Goal: Information Seeking & Learning: Learn about a topic

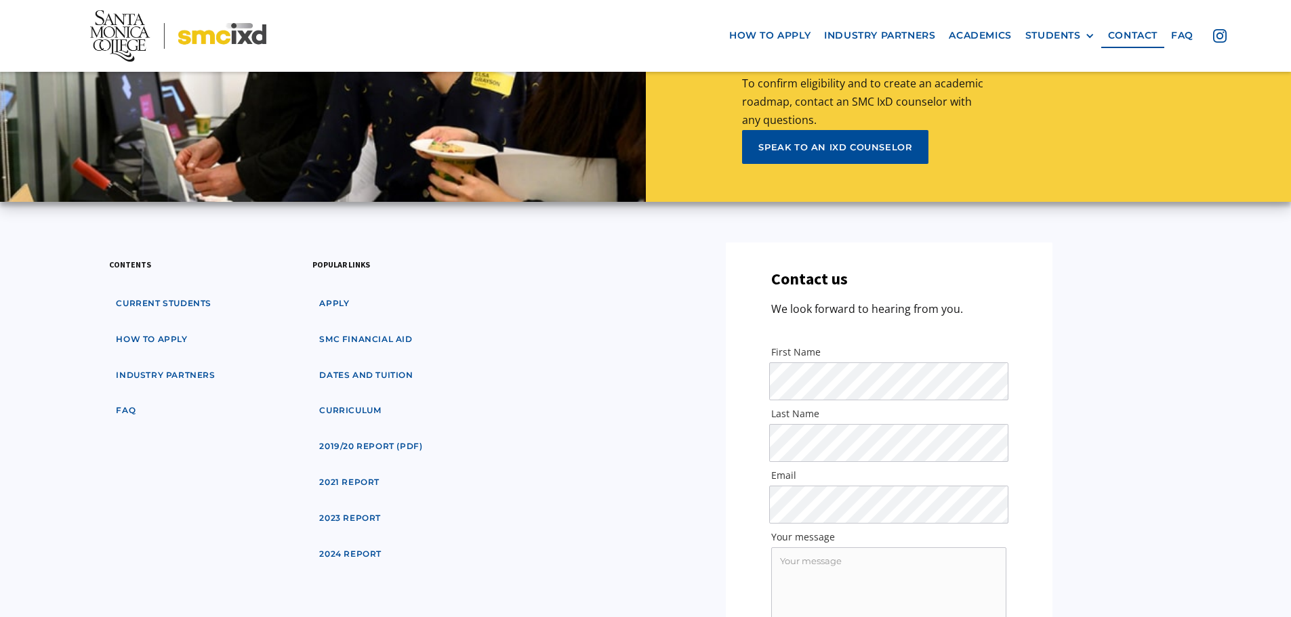
scroll to position [6505, 0]
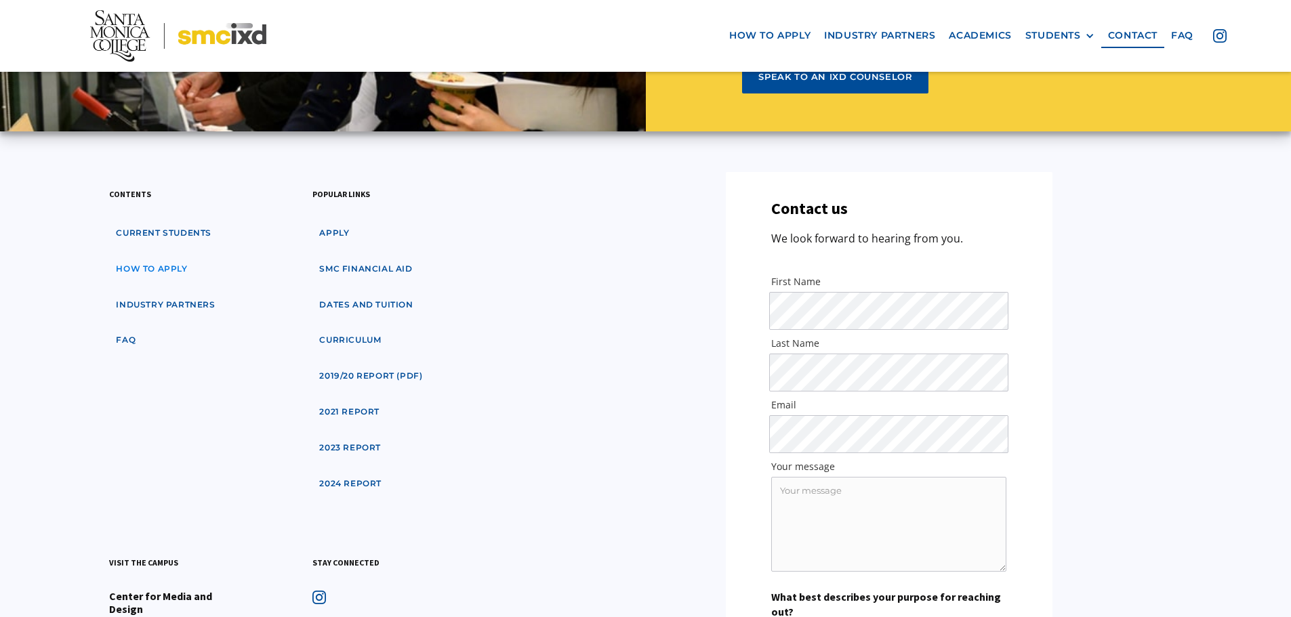
click at [165, 257] on link "how to apply" at bounding box center [151, 269] width 85 height 25
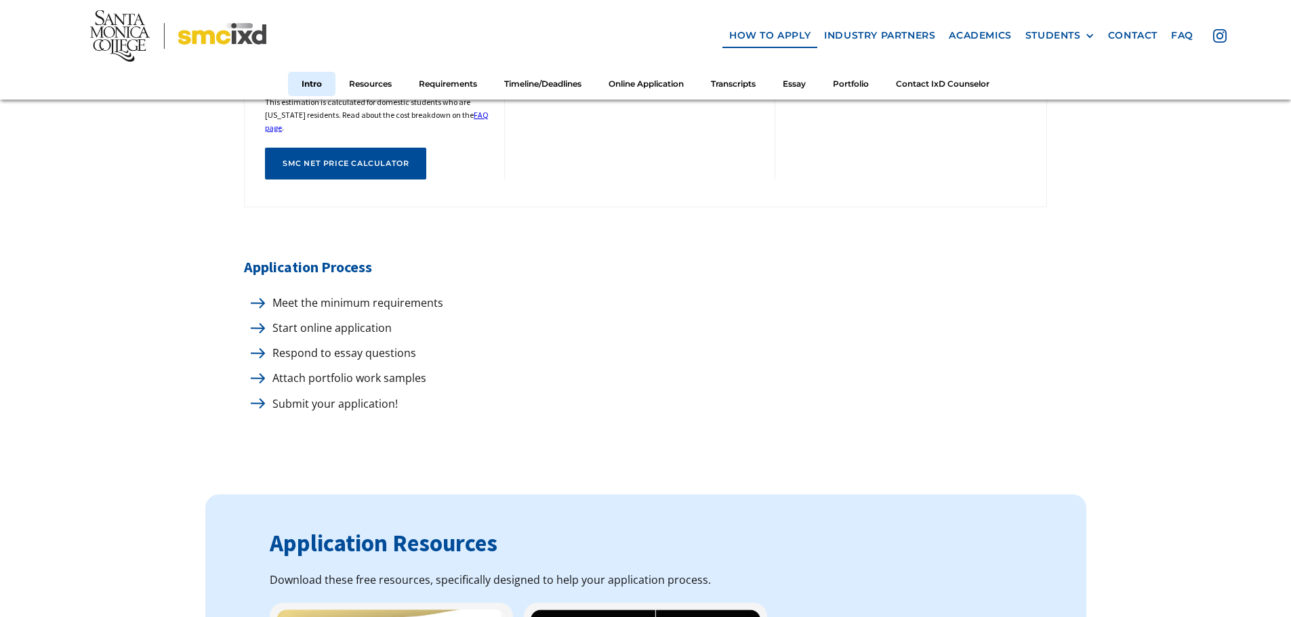
scroll to position [678, 0]
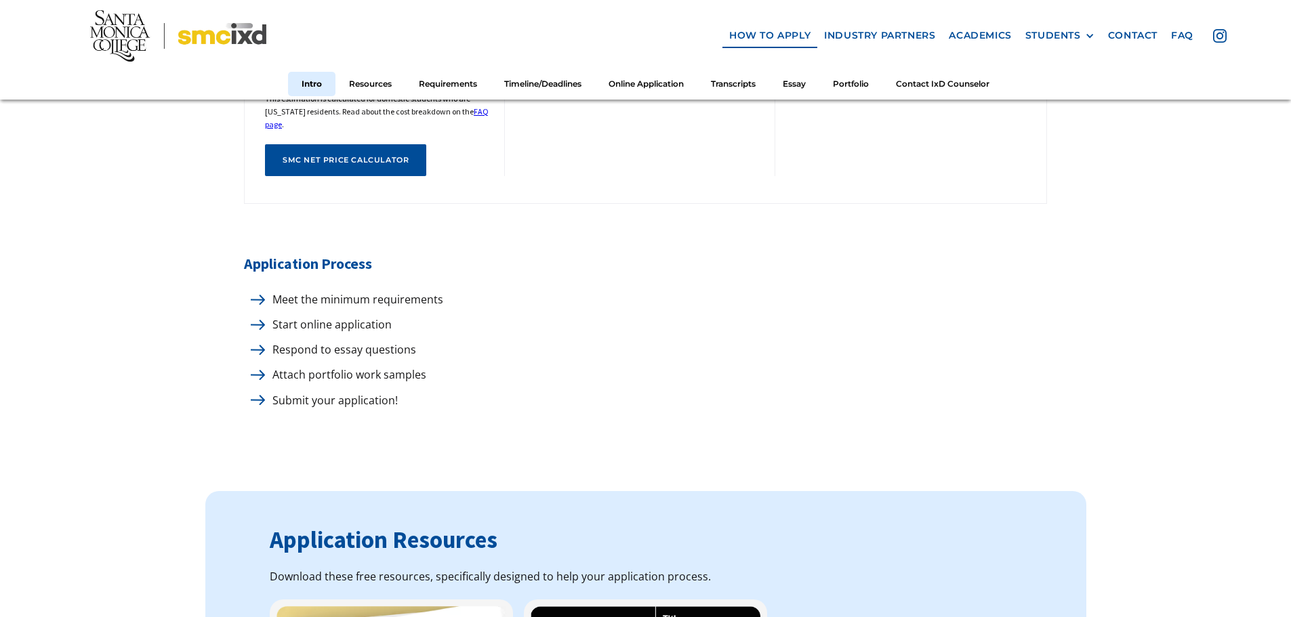
drag, startPoint x: 295, startPoint y: 293, endPoint x: 285, endPoint y: 293, distance: 10.2
click at [290, 293] on p "Meet the minimum requirements" at bounding box center [355, 300] width 178 height 18
click at [258, 295] on img at bounding box center [258, 300] width 14 height 10
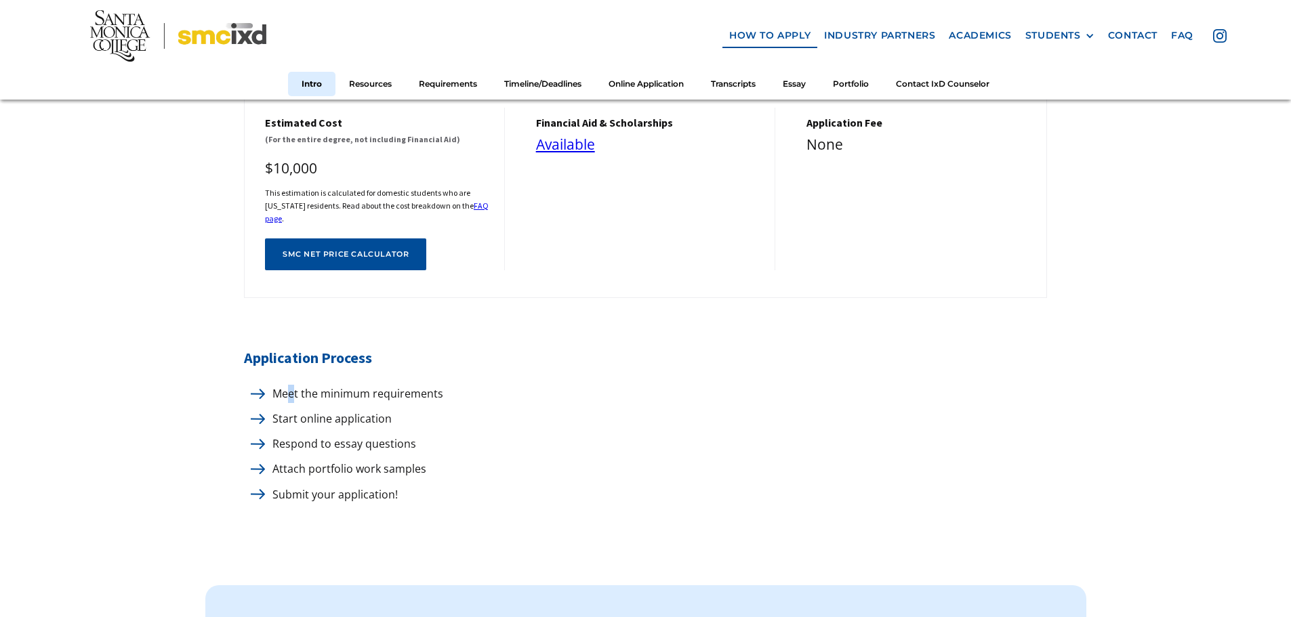
scroll to position [589, 0]
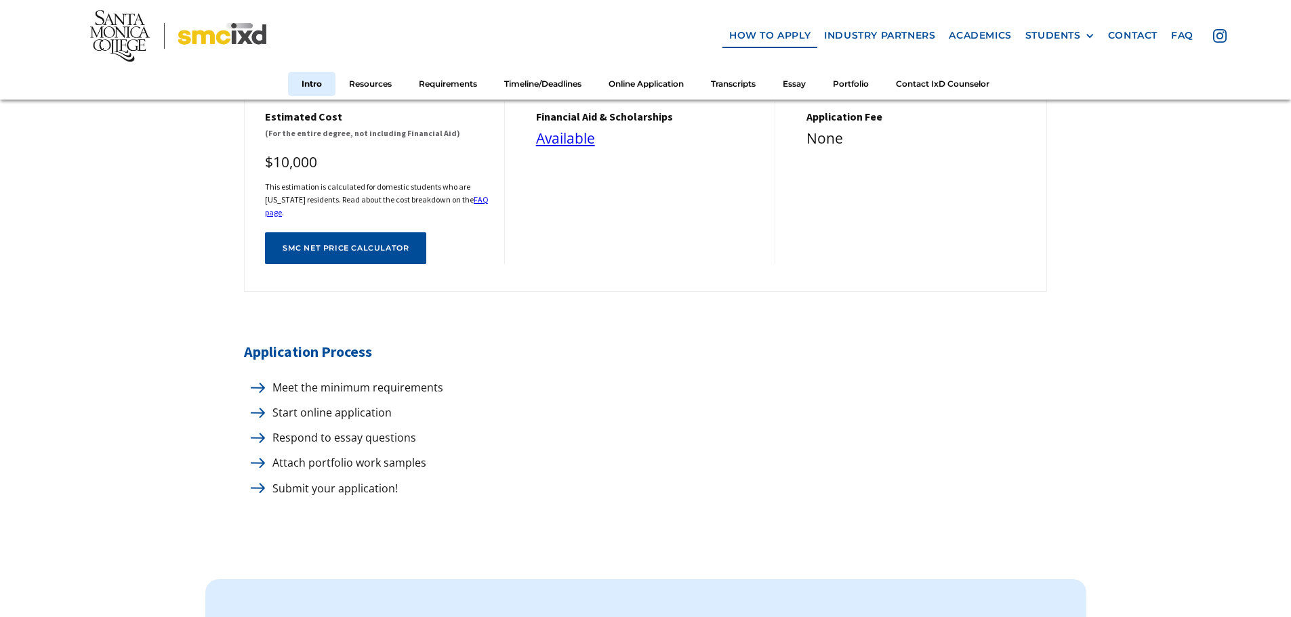
click at [491, 459] on div "Attach portfolio work samples" at bounding box center [645, 463] width 803 height 18
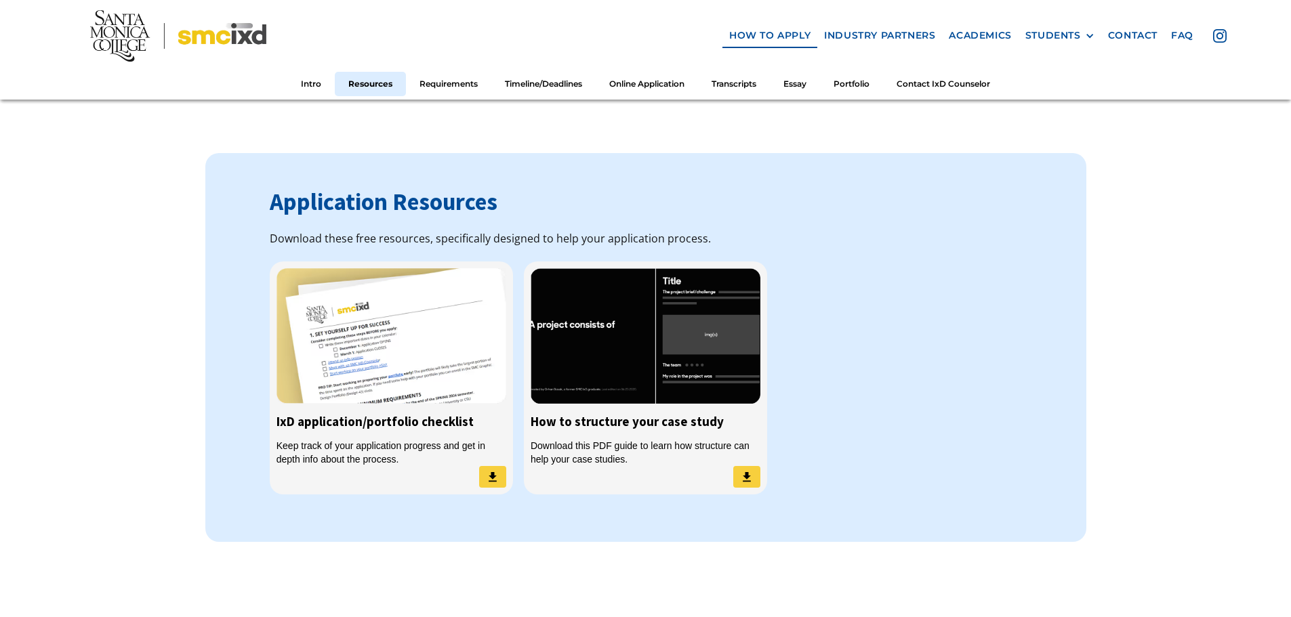
scroll to position [1132, 0]
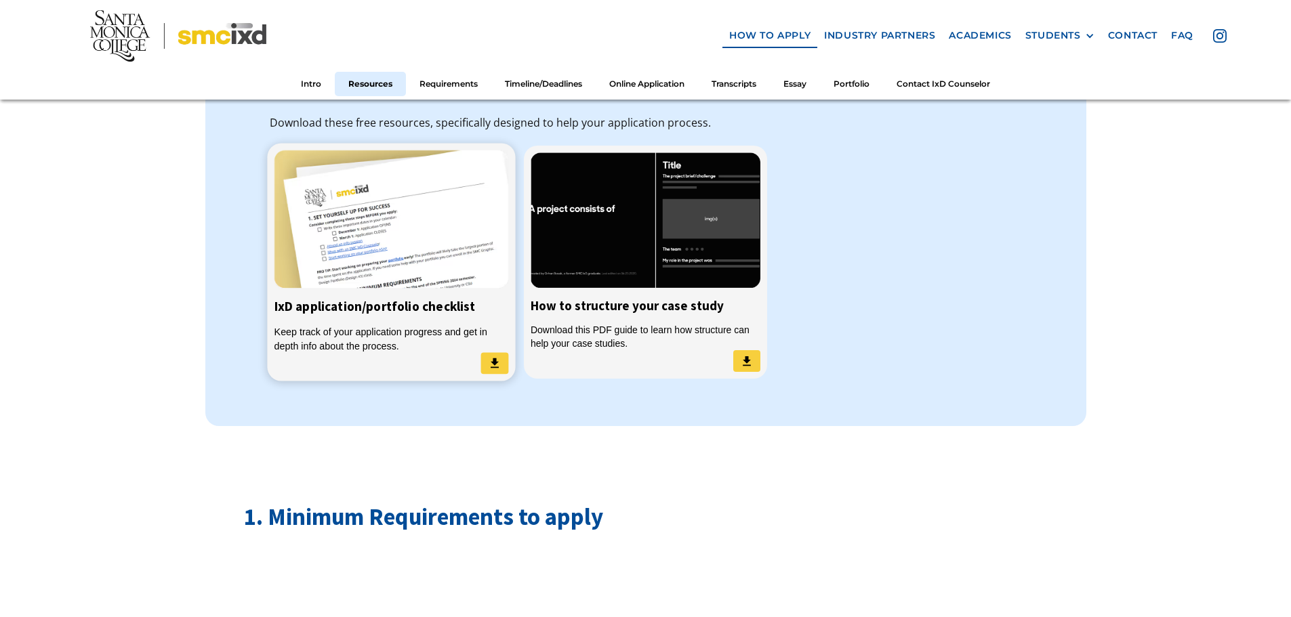
click at [419, 340] on div "Keep track of your application progress and get in depth info about the process." at bounding box center [391, 339] width 234 height 28
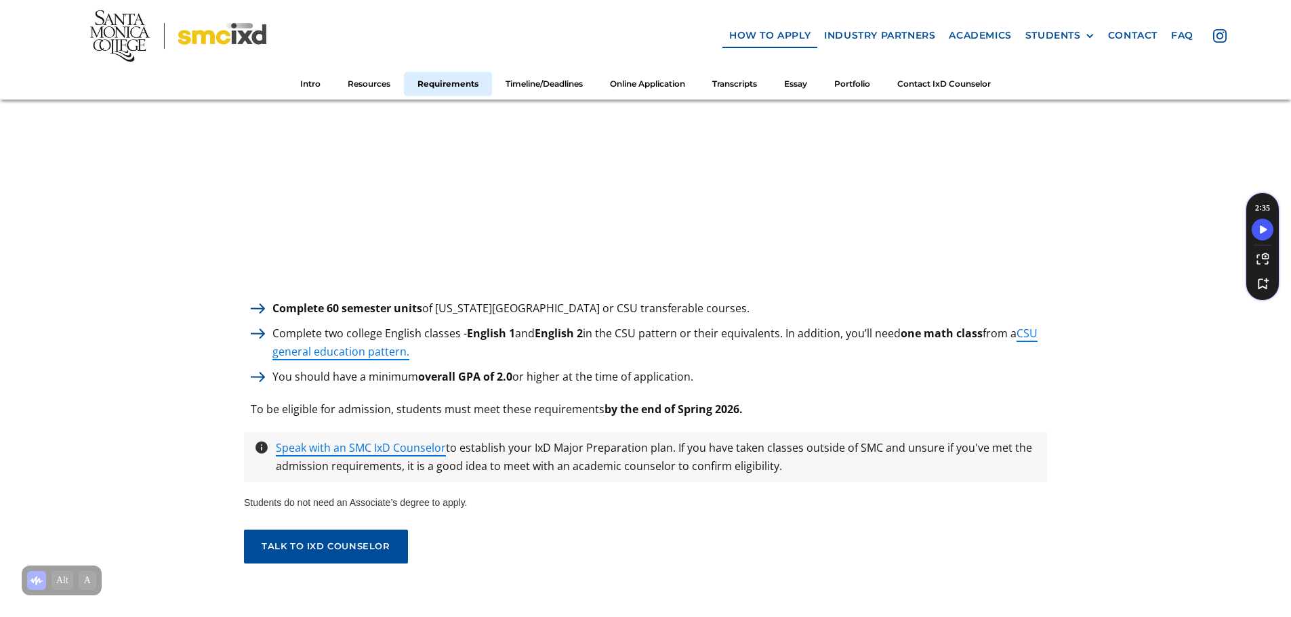
scroll to position [1945, 0]
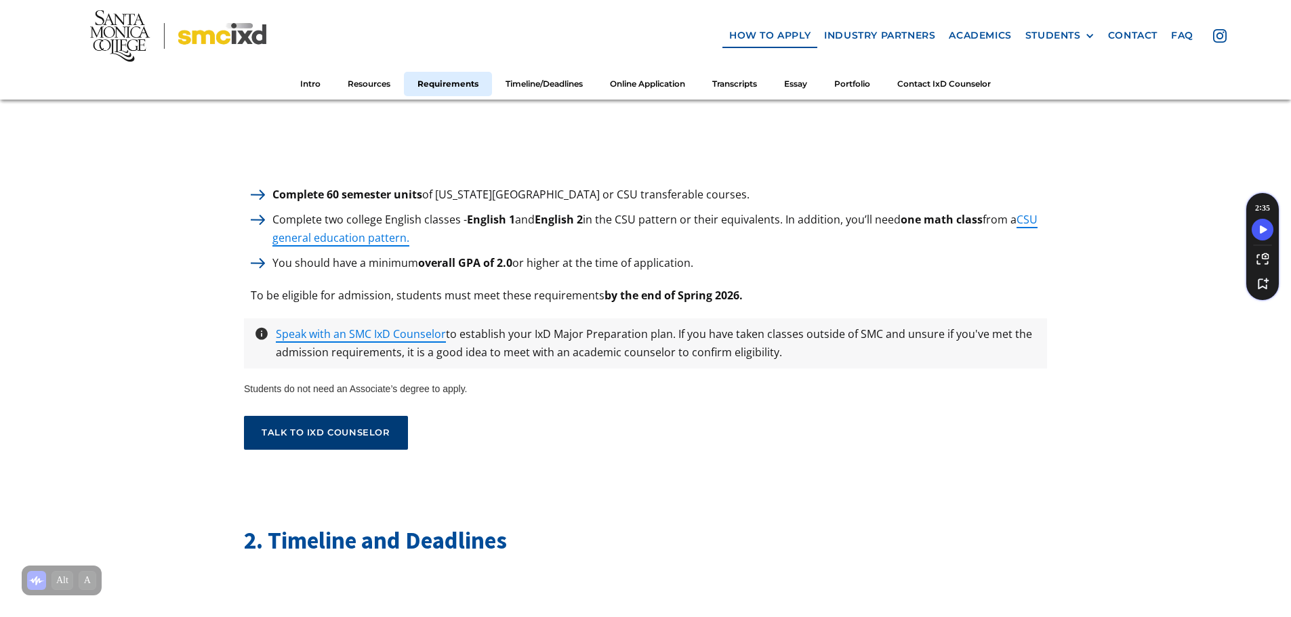
click at [356, 436] on link "talk to ixd counselor" at bounding box center [326, 433] width 164 height 34
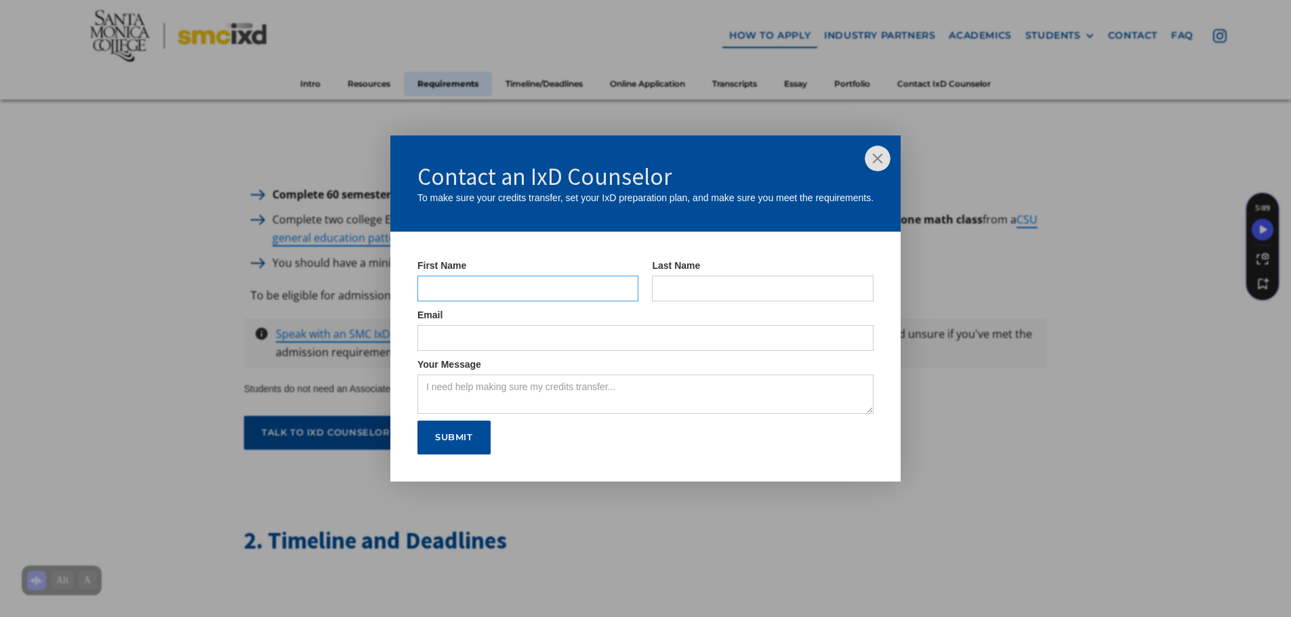
click at [536, 290] on input "IxD Counselor Form" at bounding box center [528, 289] width 222 height 26
click at [877, 152] on img at bounding box center [878, 159] width 26 height 26
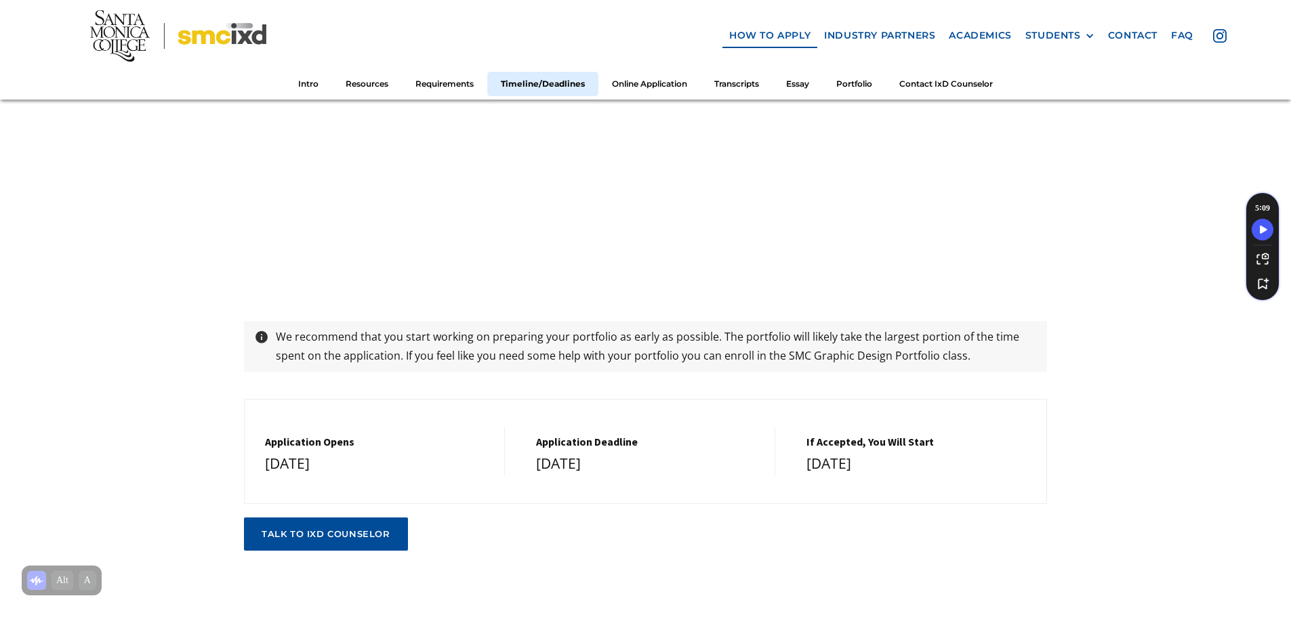
scroll to position [2622, 0]
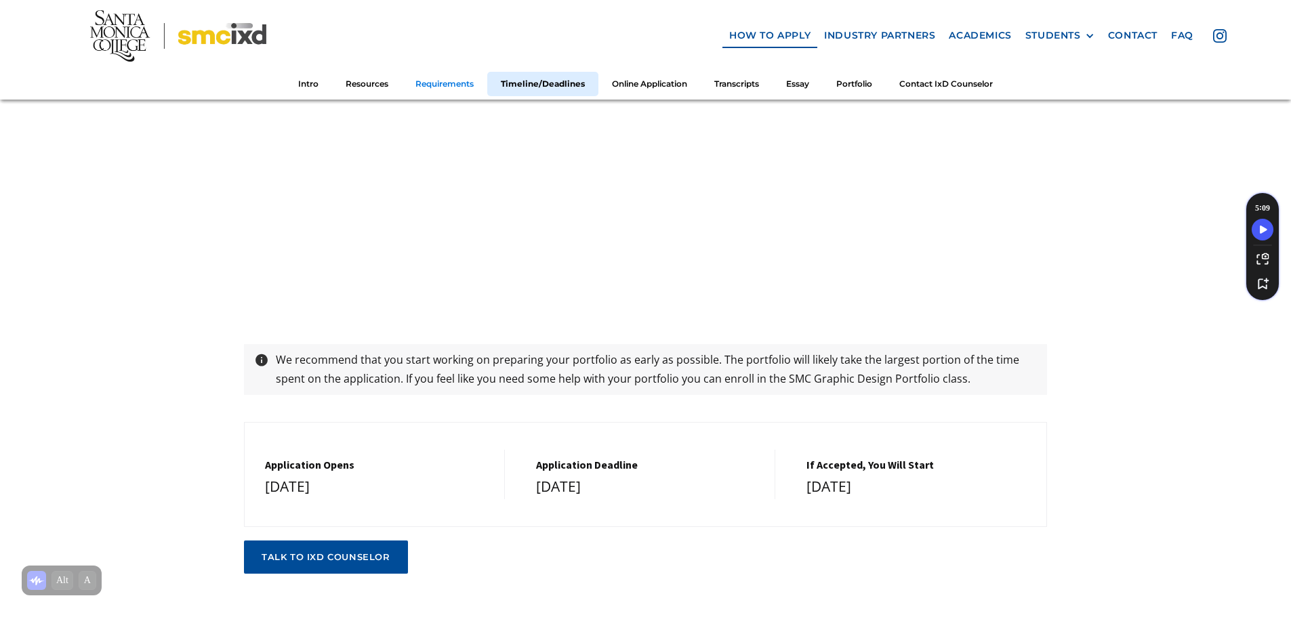
click at [438, 88] on link "Requirements" at bounding box center [444, 83] width 85 height 25
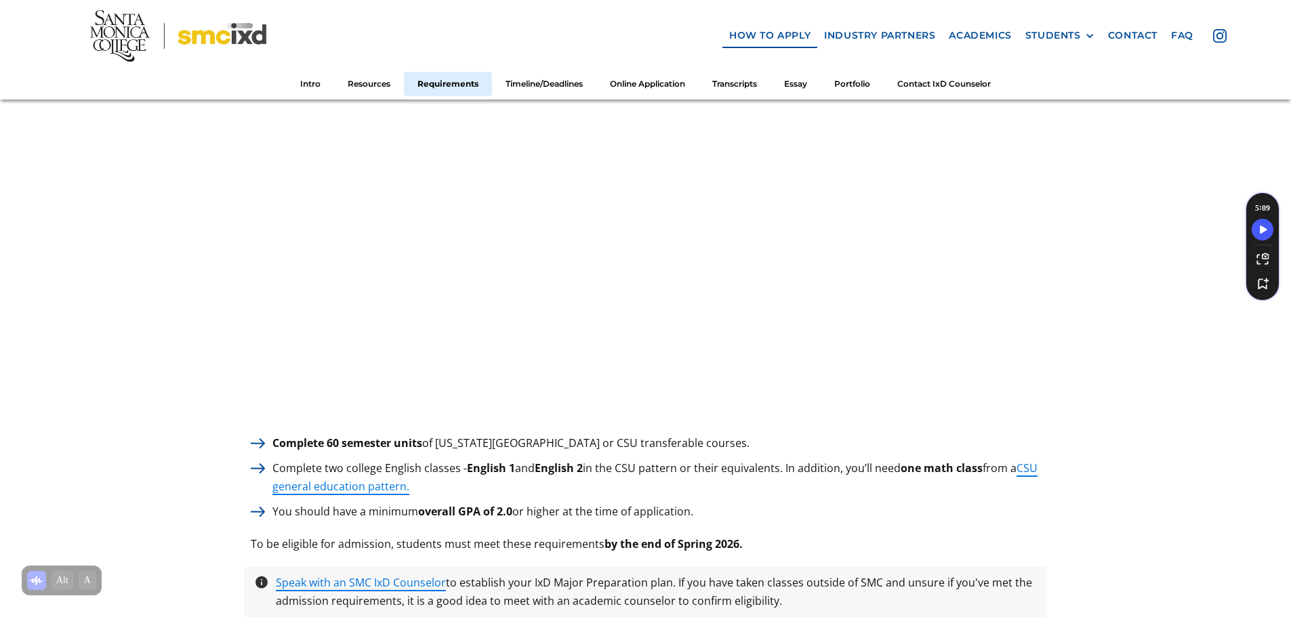
scroll to position [1888, 0]
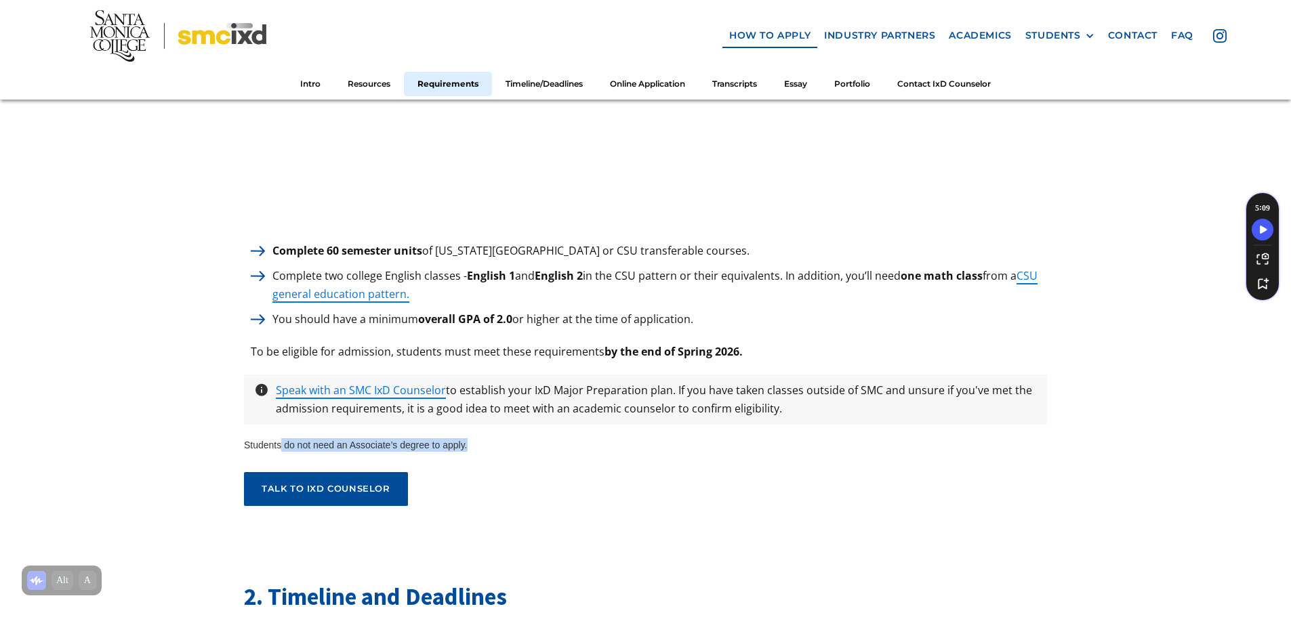
drag, startPoint x: 280, startPoint y: 434, endPoint x: 501, endPoint y: 438, distance: 220.9
click at [501, 438] on div "Students do not need an Associate’s degree to apply." at bounding box center [645, 448] width 803 height 20
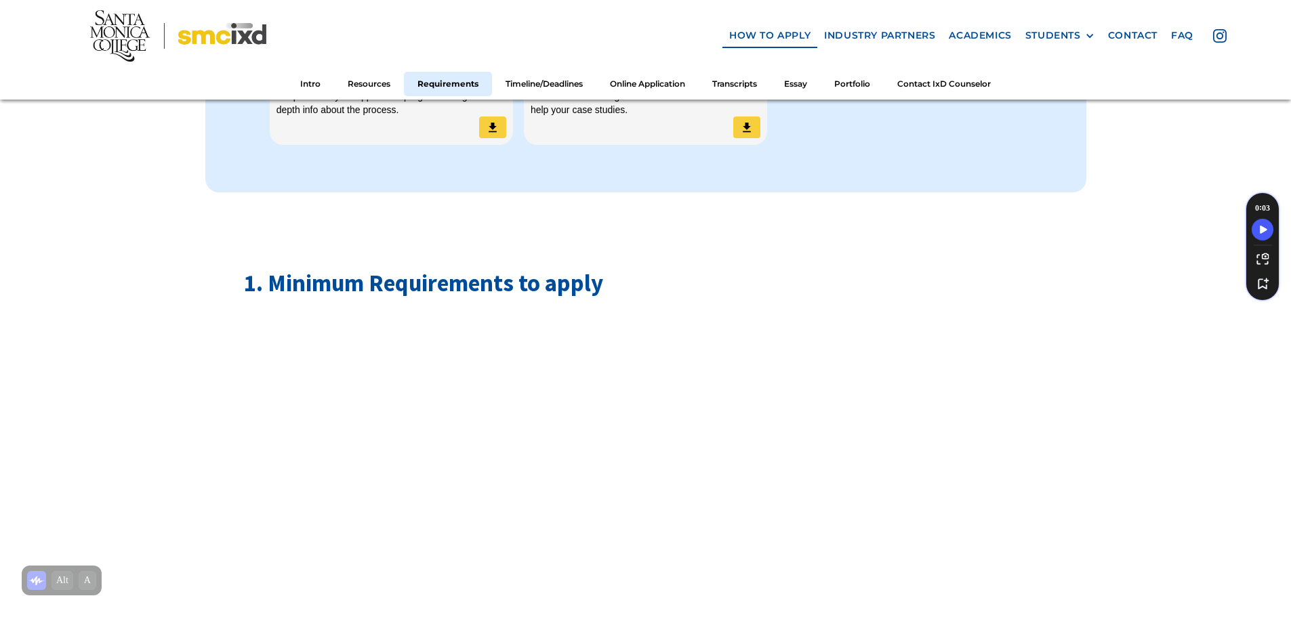
scroll to position [1346, 0]
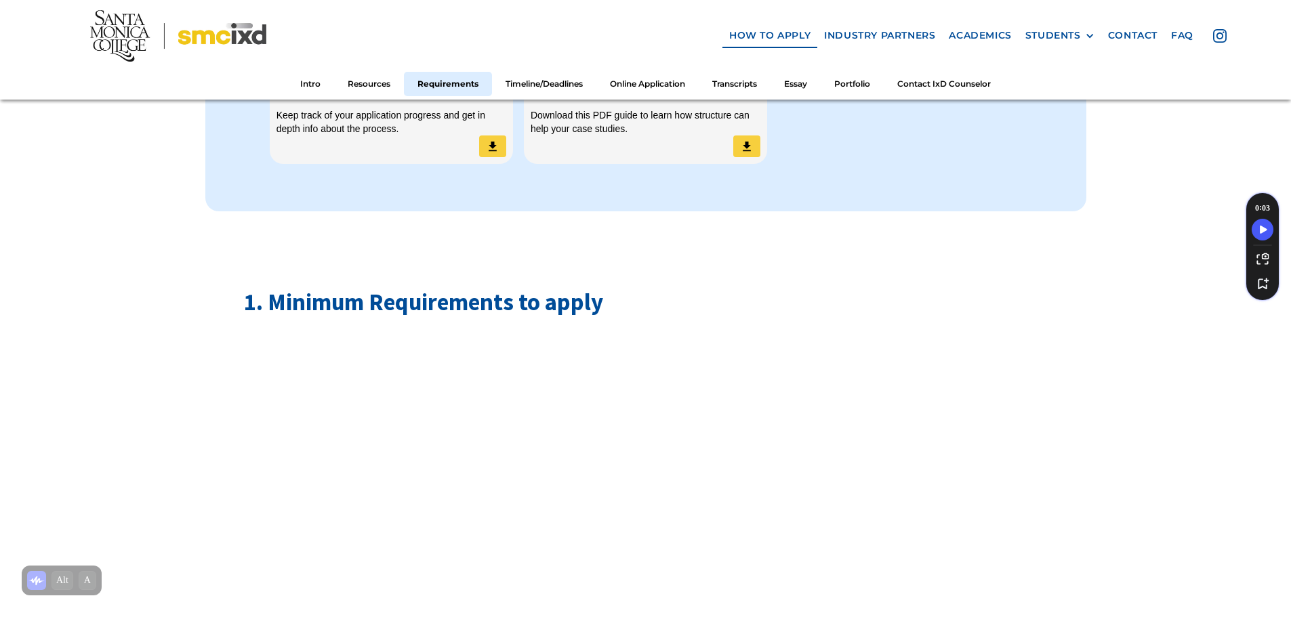
click at [358, 297] on h2 "1. Minimum Requirements to apply" at bounding box center [645, 302] width 803 height 33
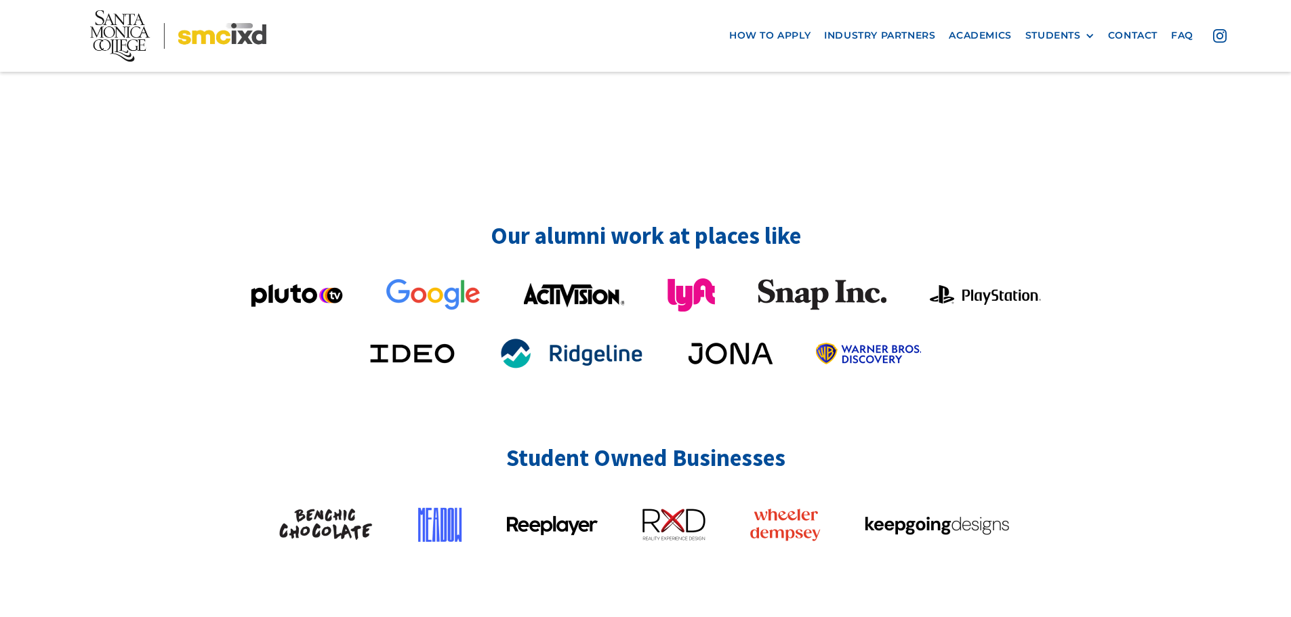
scroll to position [3523, 0]
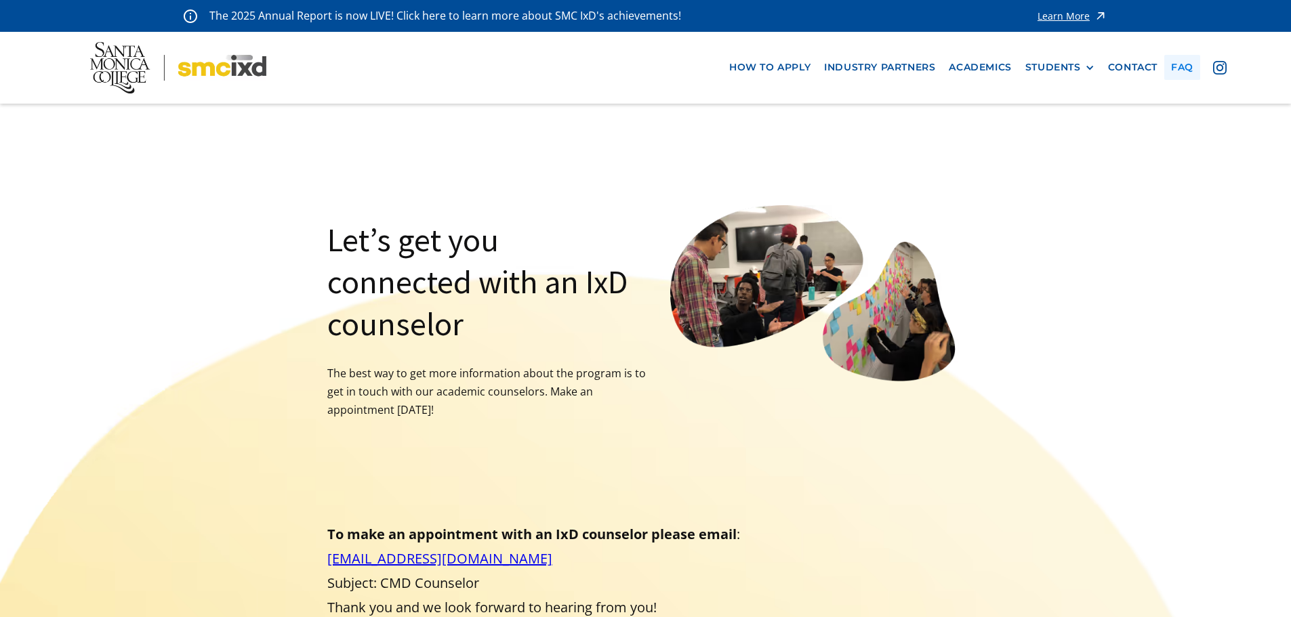
click at [1180, 67] on link "faq" at bounding box center [1182, 67] width 36 height 25
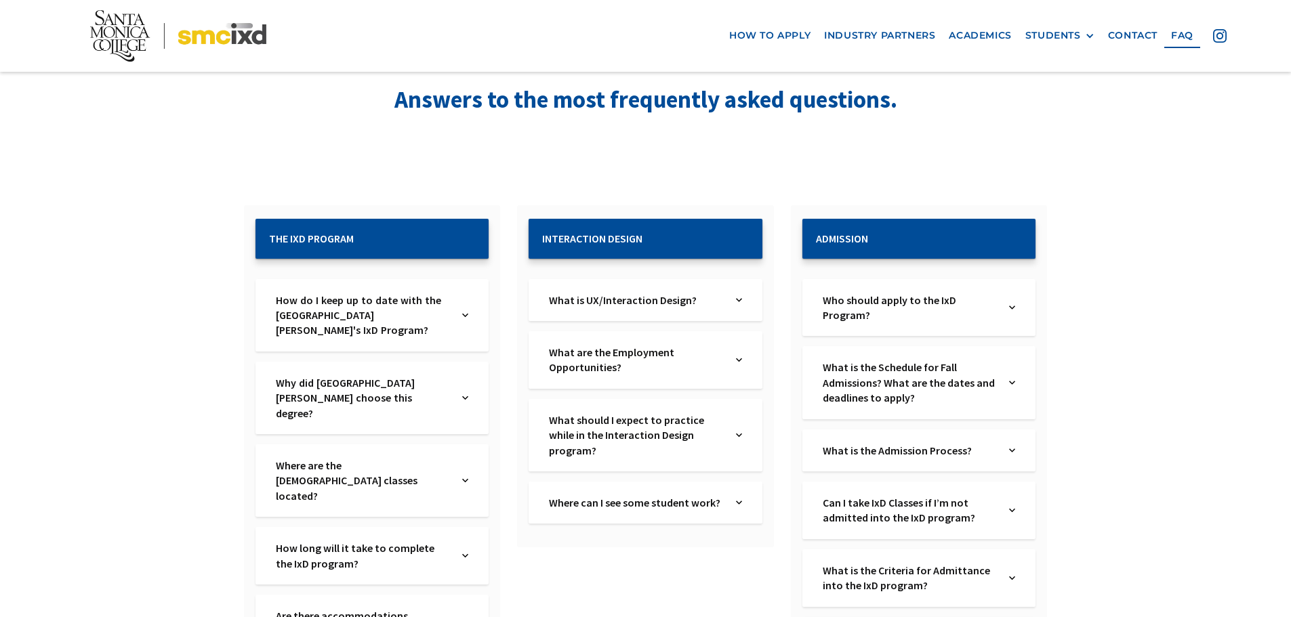
scroll to position [203, 0]
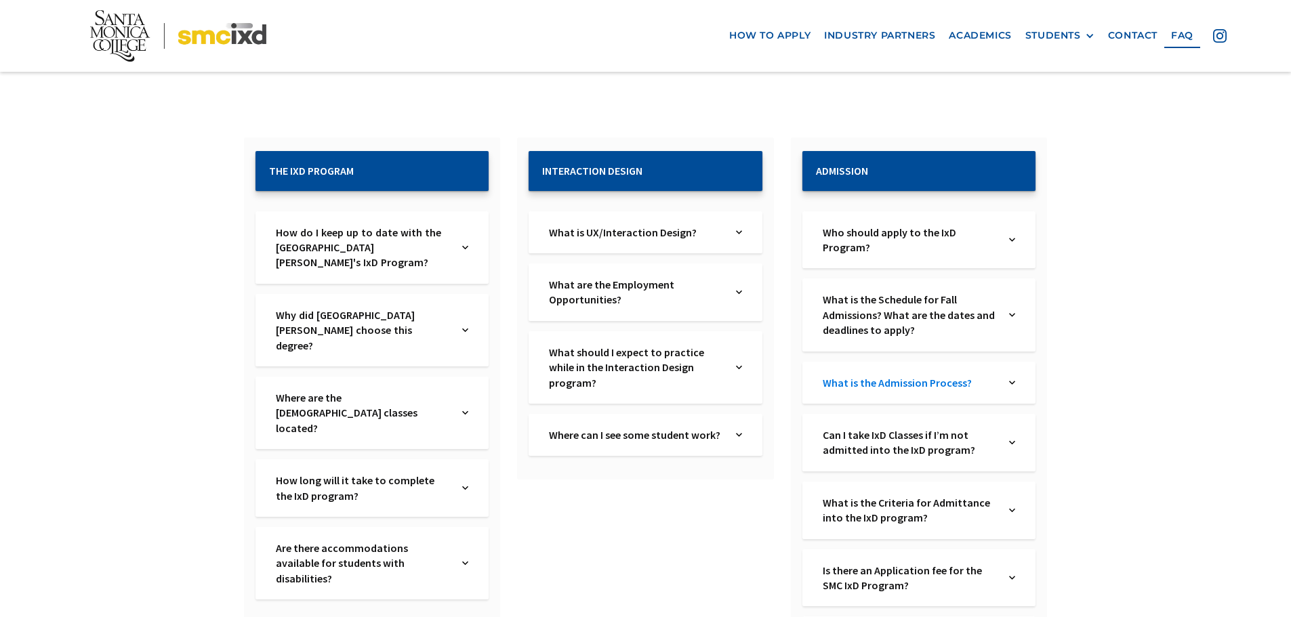
click at [958, 385] on link "What is the Admission Process?" at bounding box center [909, 382] width 173 height 15
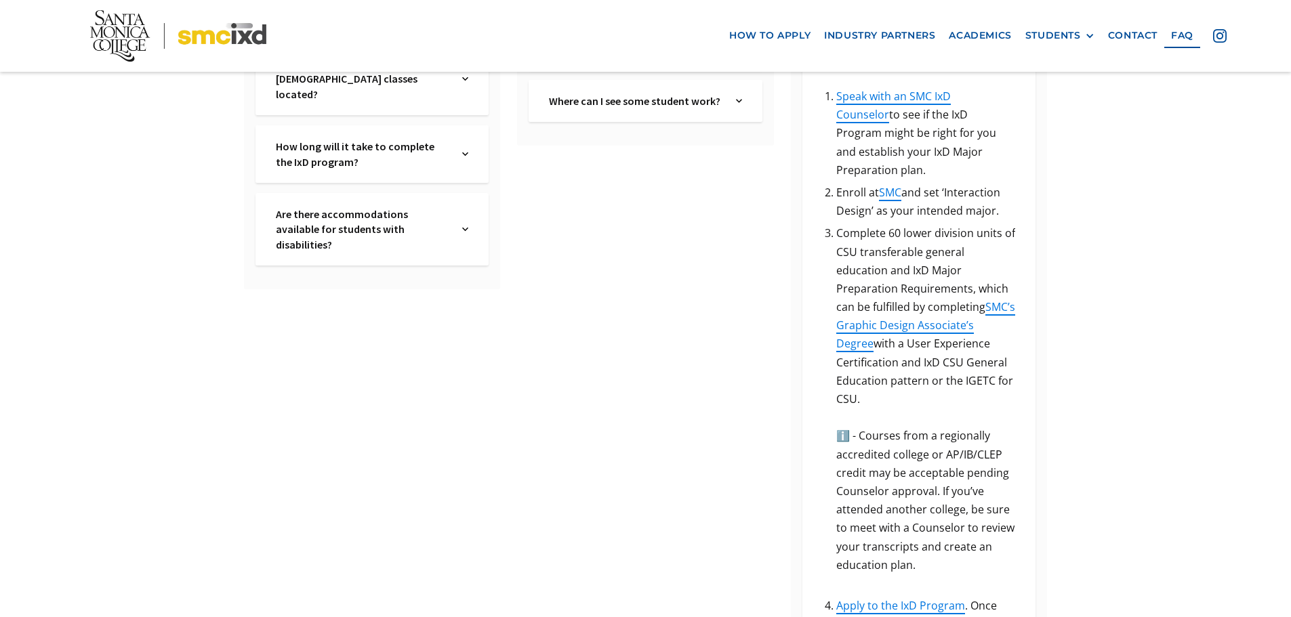
scroll to position [542, 0]
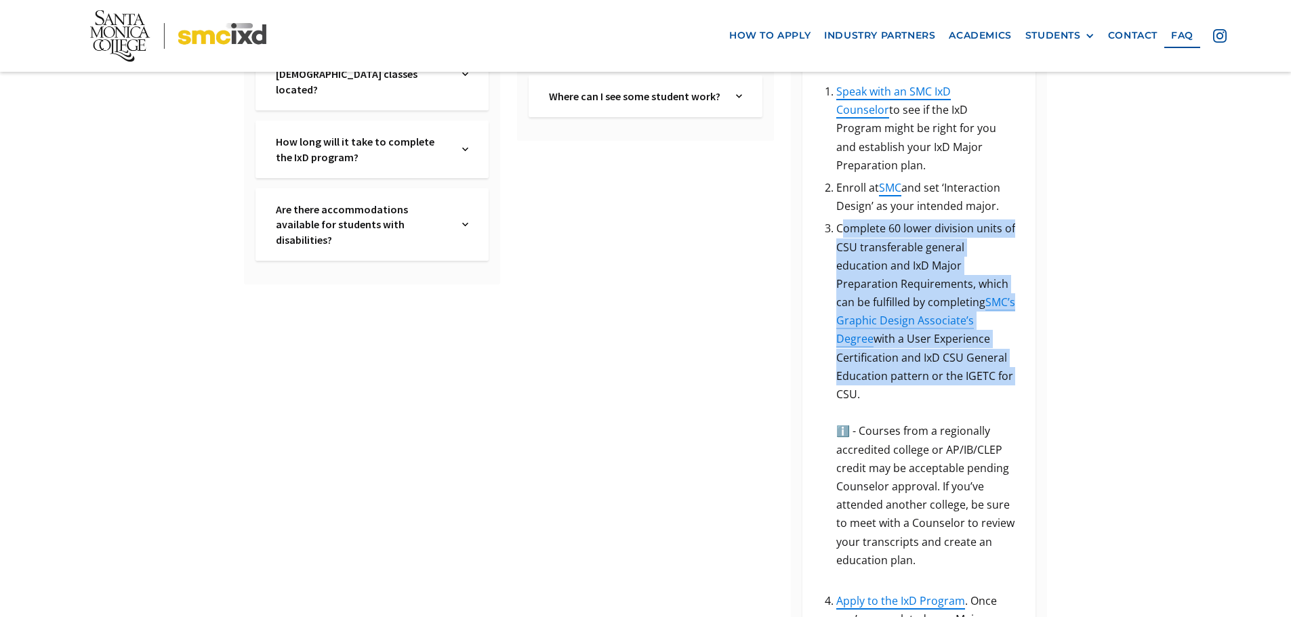
drag, startPoint x: 841, startPoint y: 211, endPoint x: 1014, endPoint y: 354, distance: 223.8
click at [1014, 354] on li "Complete 60 lower division units of CSU transferable general education and IxD …" at bounding box center [925, 404] width 179 height 369
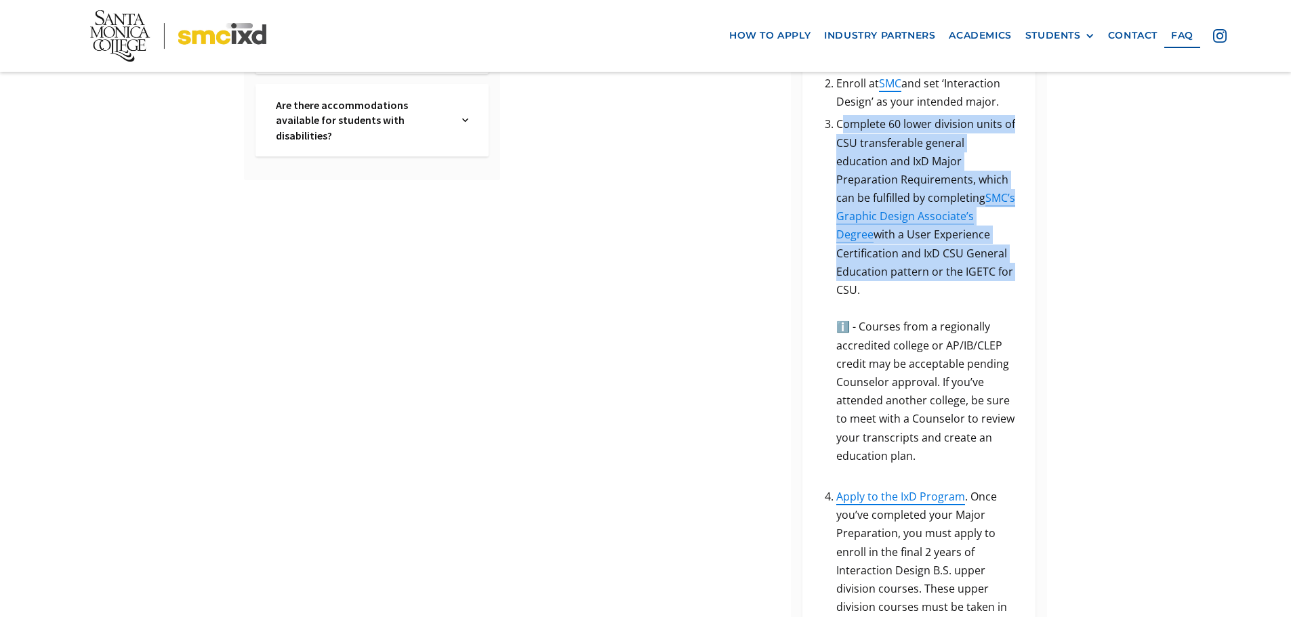
scroll to position [678, 0]
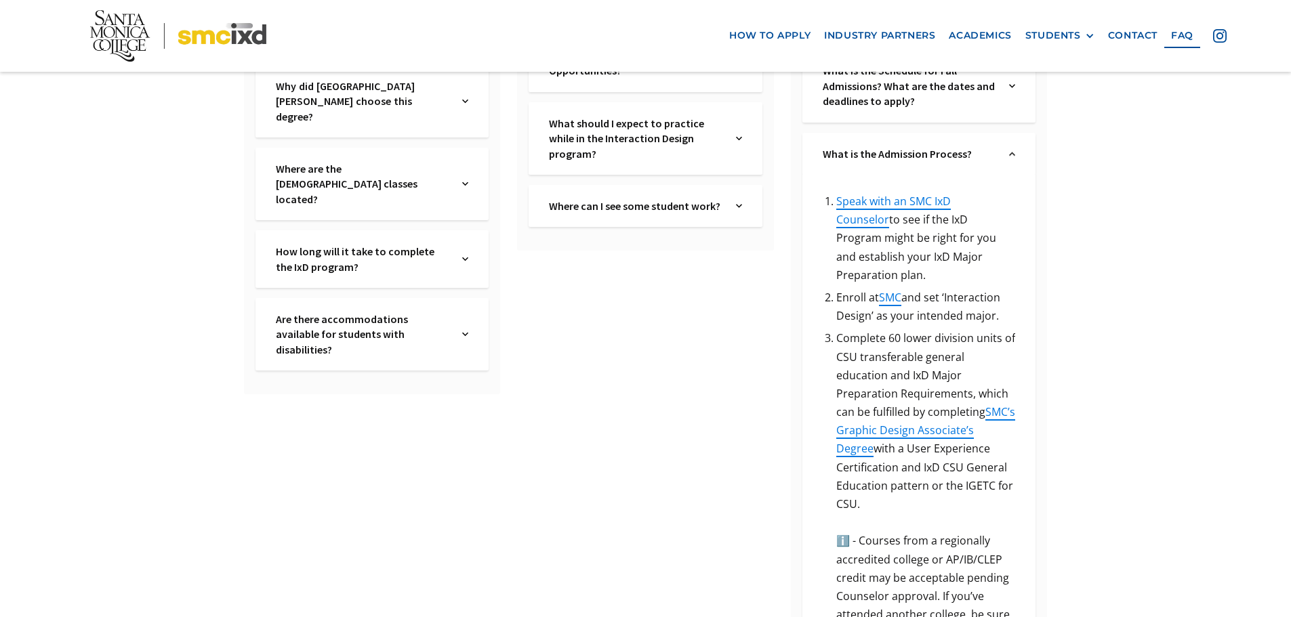
scroll to position [407, 0]
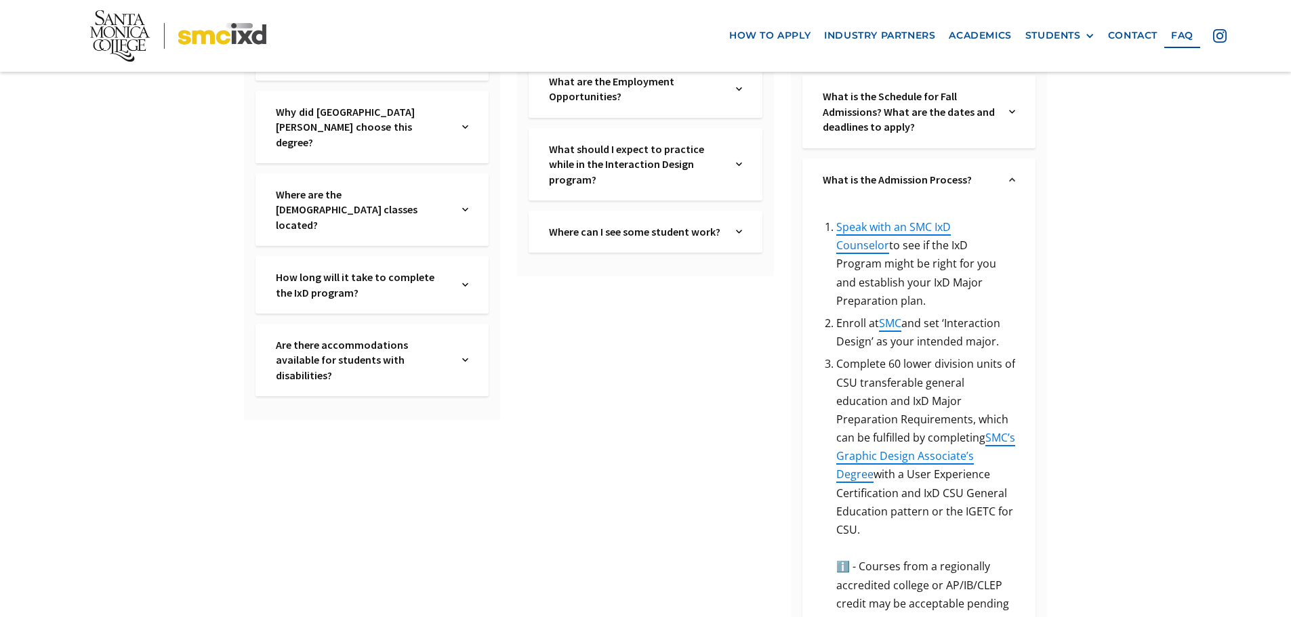
click at [932, 218] on li "Speak with an SMC IxD Counselor to see if the IxD Program might be right for yo…" at bounding box center [925, 264] width 179 height 92
click at [938, 226] on link "Speak with an SMC IxD Counselor" at bounding box center [893, 236] width 115 height 33
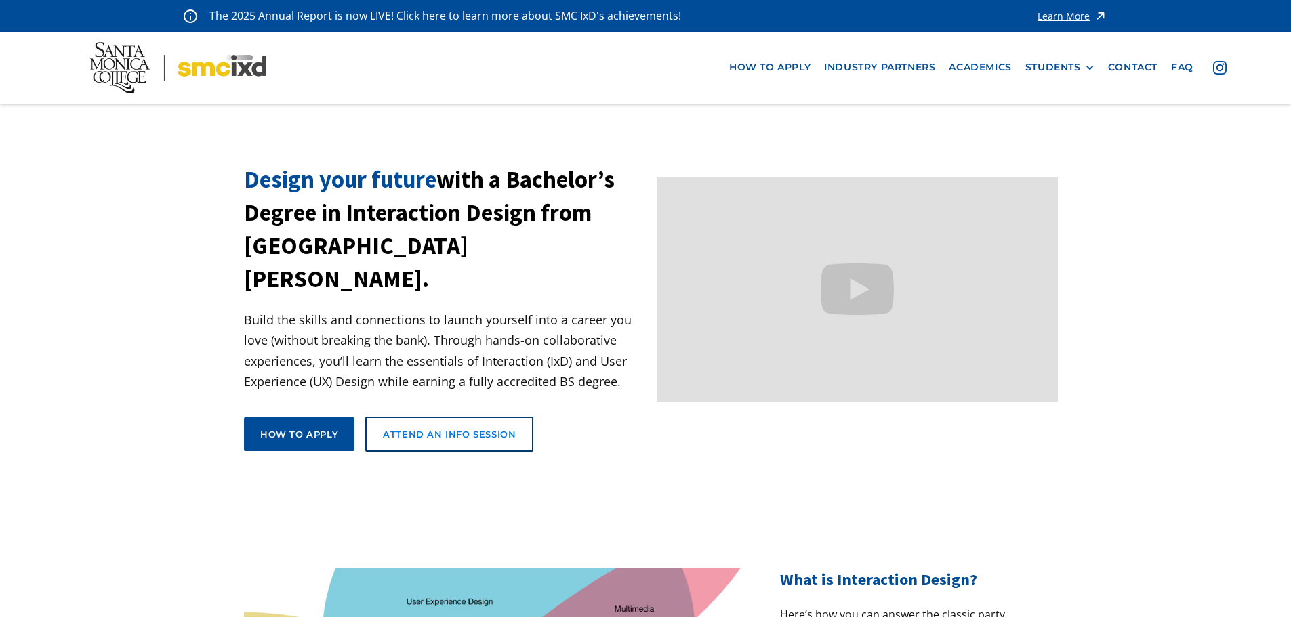
click at [494, 417] on link "Attend an Info Session" at bounding box center [449, 434] width 168 height 35
